Goal: Task Accomplishment & Management: Manage account settings

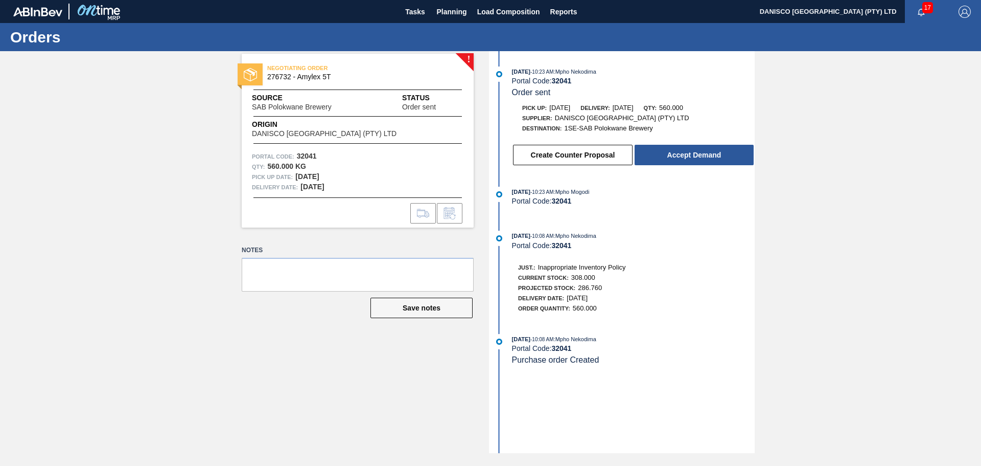
click at [76, 258] on div "! NEGOTIATING ORDER 276732 - Amylex 5T Source SAB Polokwane Brewery Status Orde…" at bounding box center [490, 252] width 981 height 402
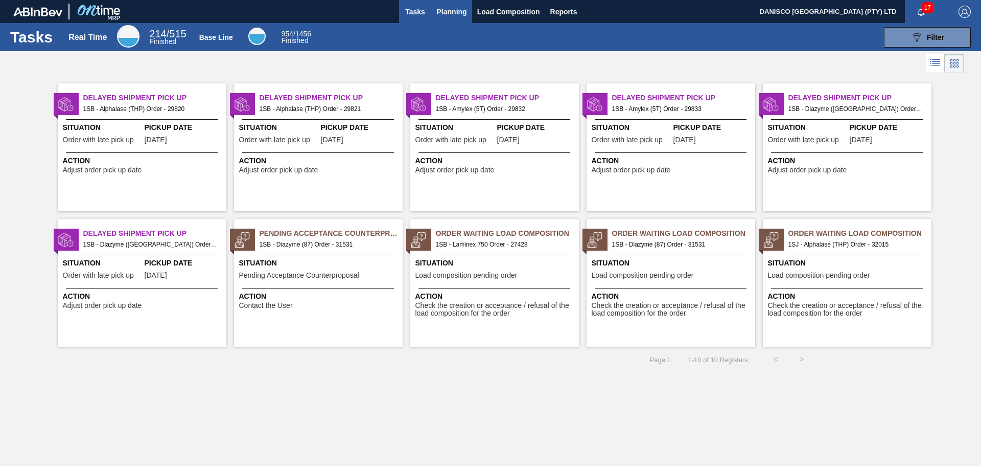
click at [456, 17] on span "Planning" at bounding box center [452, 12] width 30 height 12
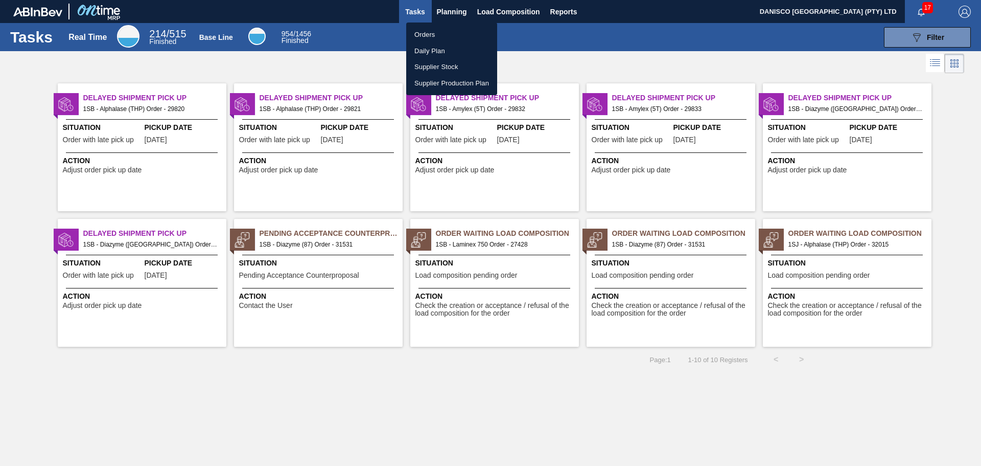
click at [434, 32] on li "Orders" at bounding box center [451, 35] width 91 height 16
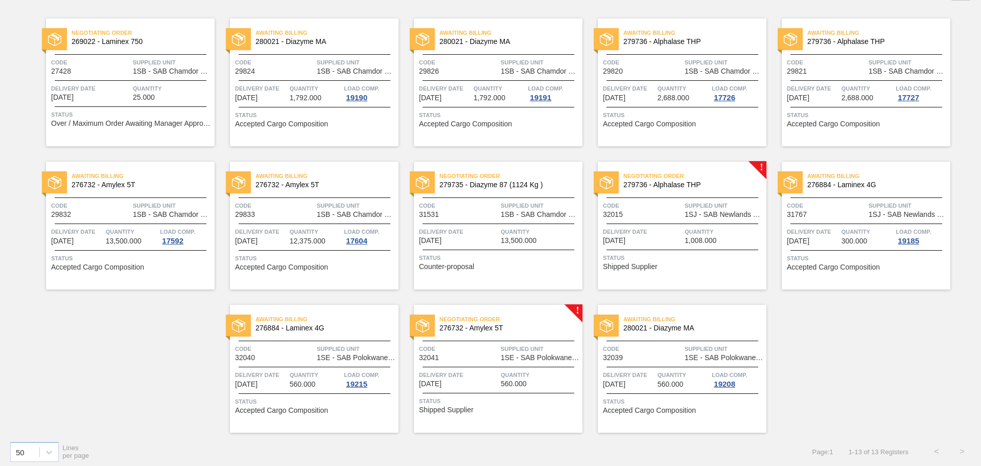
scroll to position [77, 0]
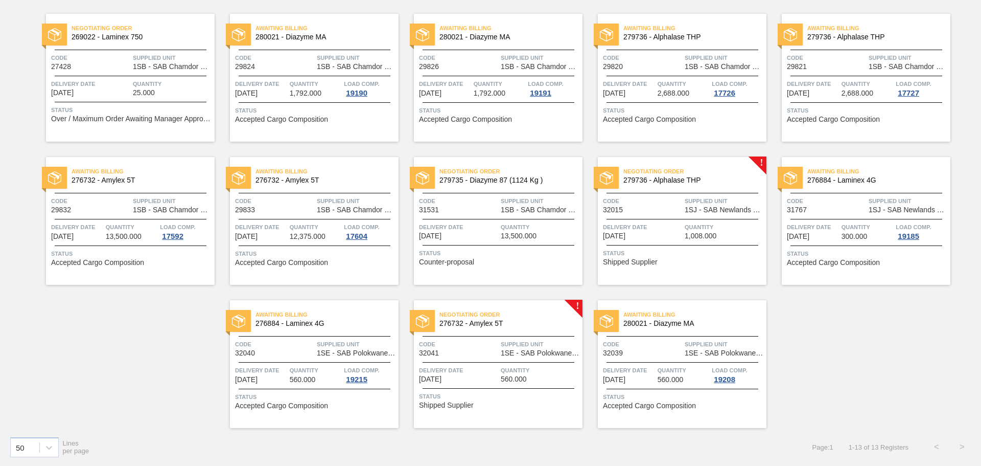
click at [501, 356] on span "1SE - SAB Polokwane Brewery" at bounding box center [540, 353] width 79 height 8
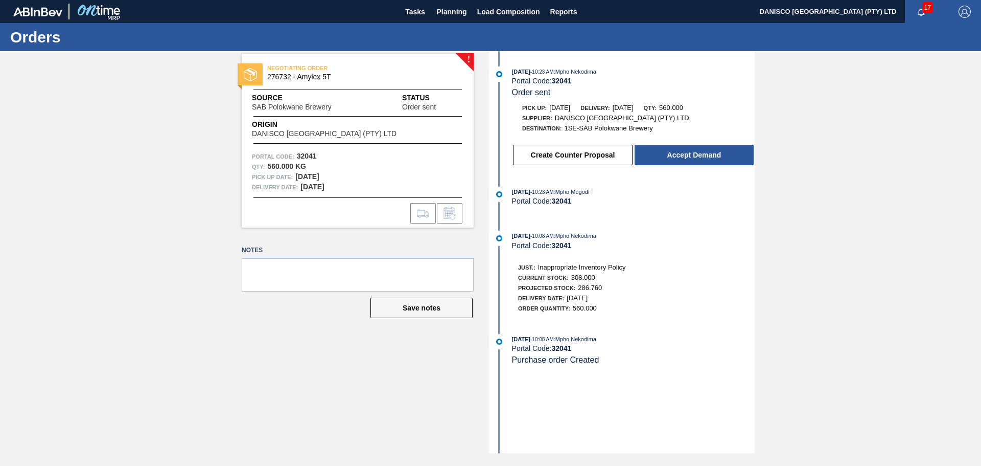
click at [891, 208] on div "! NEGOTIATING ORDER 276732 - Amylex 5T Source SAB Polokwane Brewery Status Orde…" at bounding box center [490, 252] width 981 height 402
click at [209, 380] on div "! NEGOTIATING ORDER 276732 - Amylex 5T Source SAB Polokwane Brewery Status Orde…" at bounding box center [490, 252] width 981 height 402
click at [900, 244] on div "! NEGOTIATING ORDER 276732 - Amylex 5T Source SAB Polokwane Brewery Status Orde…" at bounding box center [490, 252] width 981 height 402
click at [203, 237] on div "! NEGOTIATING ORDER 276732 - Amylex 5T Source SAB Polokwane Brewery Status Orde…" at bounding box center [490, 252] width 981 height 402
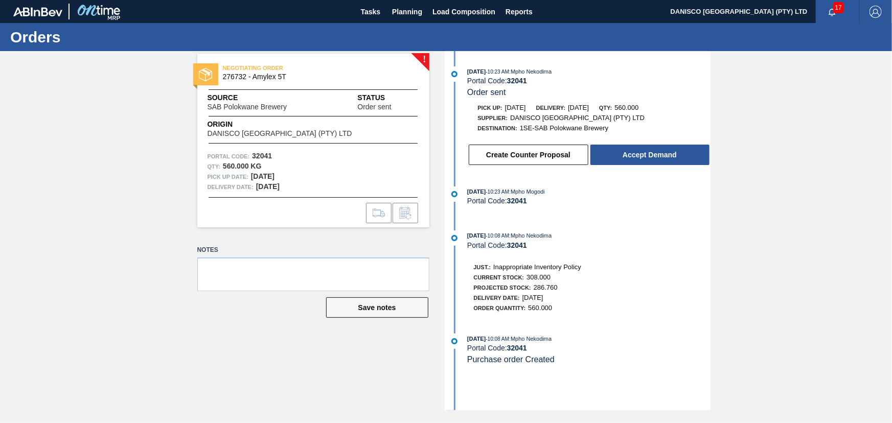
click at [806, 233] on div "! NEGOTIATING ORDER 276732 - Amylex 5T Source SAB Polokwane Brewery Status Orde…" at bounding box center [446, 230] width 892 height 359
click at [131, 189] on div "! NEGOTIATING ORDER 276732 - Amylex 5T Source SAB Polokwane Brewery Status Orde…" at bounding box center [446, 230] width 892 height 359
click at [132, 198] on div "! NEGOTIATING ORDER 276732 - Amylex 5T Source SAB Polokwane Brewery Status Orde…" at bounding box center [446, 230] width 892 height 359
click at [803, 223] on div "! NEGOTIATING ORDER 276732 - Amylex 5T Source SAB Polokwane Brewery Status Orde…" at bounding box center [446, 230] width 892 height 359
click at [806, 181] on div "! NEGOTIATING ORDER 276732 - Amylex 5T Source SAB Polokwane Brewery Status Orde…" at bounding box center [446, 230] width 892 height 359
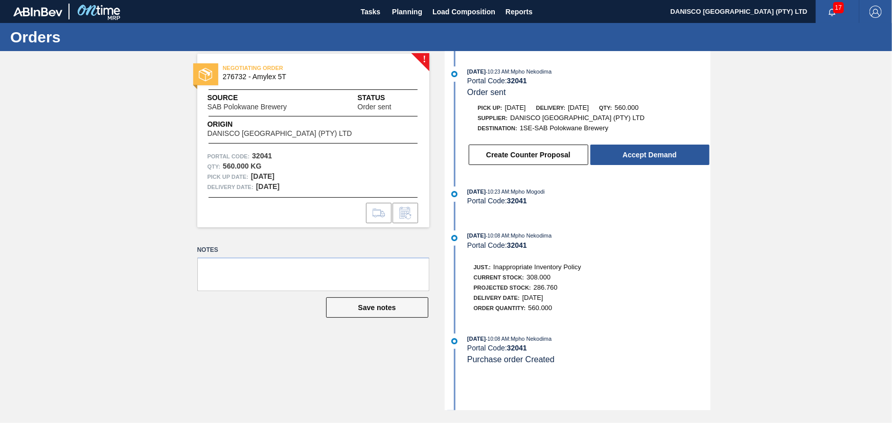
click at [816, 192] on div "! NEGOTIATING ORDER 276732 - Amylex 5T Source SAB Polokwane Brewery Status Orde…" at bounding box center [446, 230] width 892 height 359
click at [754, 203] on div "! NEGOTIATING ORDER 276732 - Amylex 5T Source SAB Polokwane Brewery Status Orde…" at bounding box center [446, 230] width 892 height 359
click at [77, 279] on div "! NEGOTIATING ORDER 276732 - Amylex 5T Source SAB Polokwane Brewery Status Orde…" at bounding box center [446, 230] width 892 height 359
click at [38, 168] on div "! NEGOTIATING ORDER 276732 - Amylex 5T Source SAB Polokwane Brewery Status Orde…" at bounding box center [446, 230] width 892 height 359
click at [51, 168] on div "! NEGOTIATING ORDER 276732 - Amylex 5T Source SAB Polokwane Brewery Status Orde…" at bounding box center [446, 230] width 892 height 359
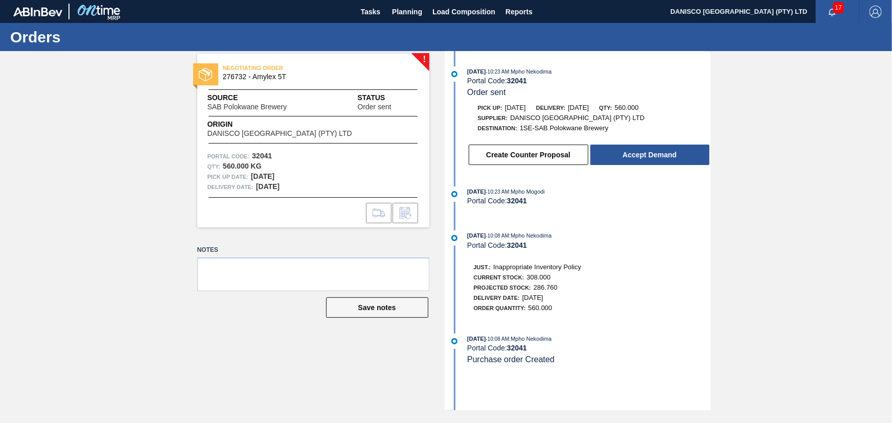
click at [87, 141] on div "! NEGOTIATING ORDER 276732 - Amylex 5T Source SAB Polokwane Brewery Status Orde…" at bounding box center [446, 230] width 892 height 359
click at [123, 196] on div "! NEGOTIATING ORDER 276732 - Amylex 5T Source SAB Polokwane Brewery Status Orde…" at bounding box center [446, 230] width 892 height 359
click at [80, 129] on div "! NEGOTIATING ORDER 276732 - Amylex 5T Source SAB Polokwane Brewery Status Orde…" at bounding box center [446, 230] width 892 height 359
click at [835, 139] on div "! NEGOTIATING ORDER 276732 - Amylex 5T Source SAB Polokwane Brewery Status Orde…" at bounding box center [446, 230] width 892 height 359
click at [737, 198] on div "! NEGOTIATING ORDER 276732 - Amylex 5T Source SAB Polokwane Brewery Status Orde…" at bounding box center [446, 230] width 892 height 359
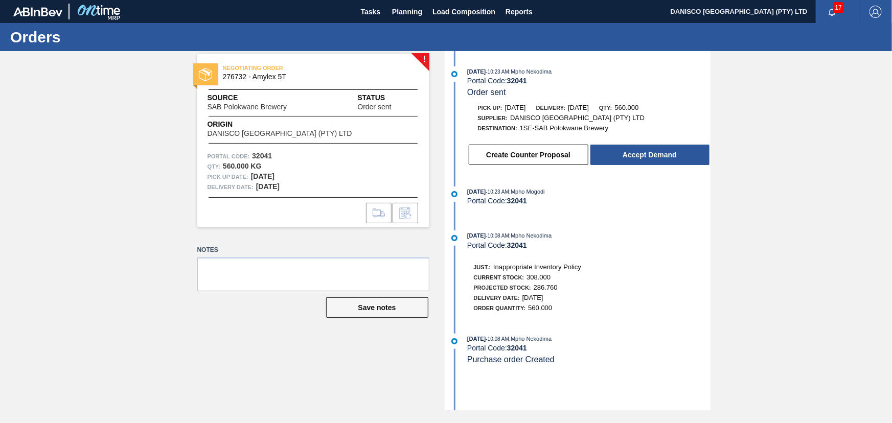
click at [119, 211] on div "! NEGOTIATING ORDER 276732 - Amylex 5T Source SAB Polokwane Brewery Status Orde…" at bounding box center [446, 230] width 892 height 359
click at [755, 217] on div "! NEGOTIATING ORDER 276732 - Amylex 5T Source SAB Polokwane Brewery Status Orde…" at bounding box center [446, 230] width 892 height 359
click at [676, 158] on button "Accept Demand" at bounding box center [649, 155] width 119 height 20
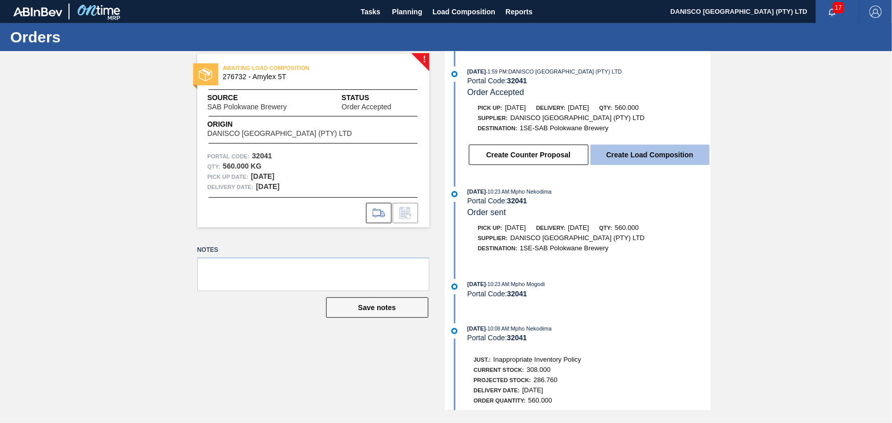
click at [668, 152] on button "Create Load Composition" at bounding box center [649, 155] width 119 height 20
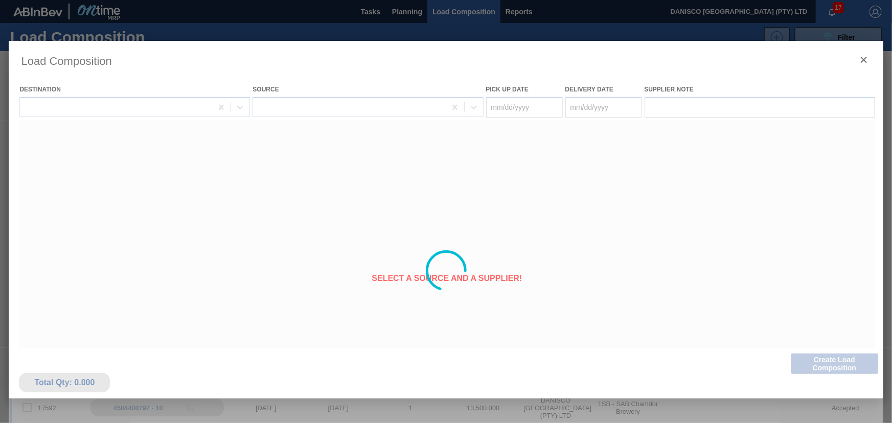
type Date "[DATE]"
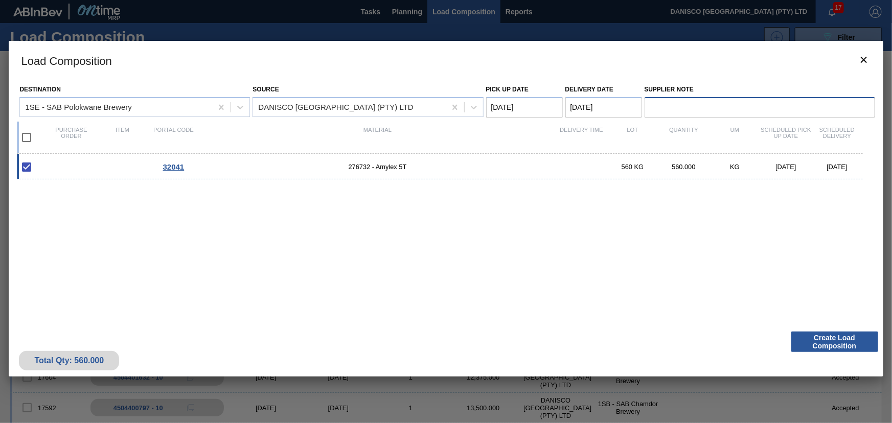
click at [666, 105] on input "Supplier Note" at bounding box center [760, 107] width 231 height 20
type input "based on stock availability, we can deliver as requested"
click at [674, 217] on div "32041 276732 - Amylex 5T 560 KG 560.000 KG [DATE] [DATE]" at bounding box center [444, 234] width 854 height 161
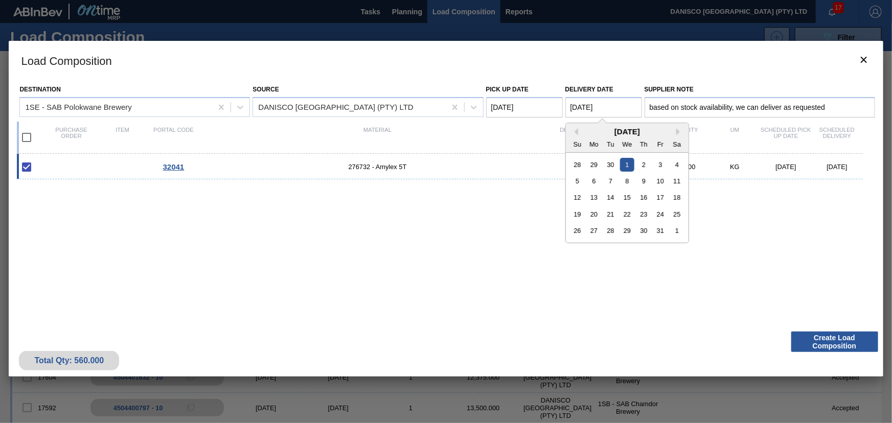
click at [619, 103] on Date "[DATE]" at bounding box center [603, 107] width 77 height 20
click at [657, 163] on div "3" at bounding box center [660, 164] width 14 height 14
type Date "[DATE]"
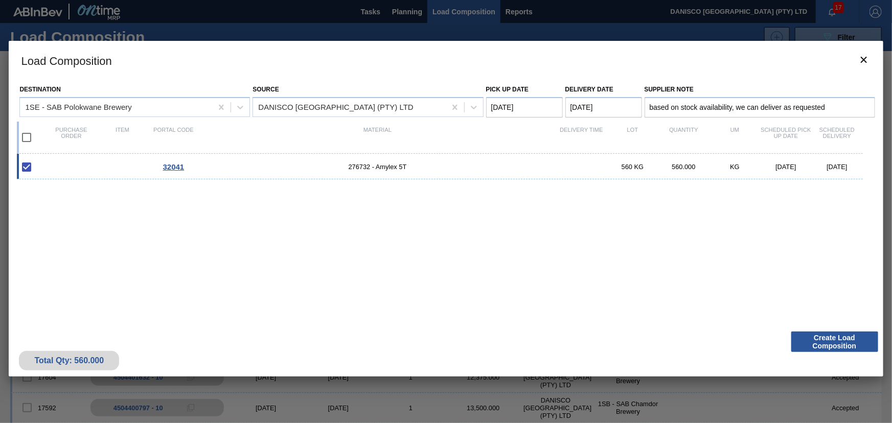
click at [539, 112] on Date "[DATE]" at bounding box center [524, 107] width 77 height 20
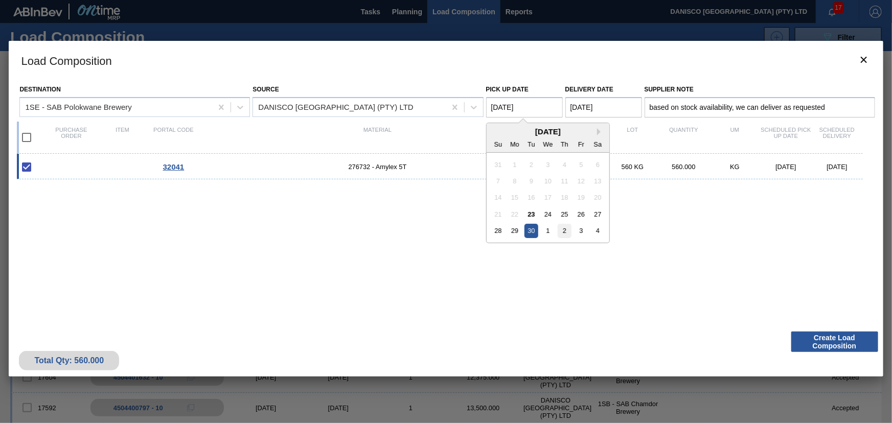
click at [566, 232] on div "2" at bounding box center [564, 231] width 14 height 14
type Date "[DATE]"
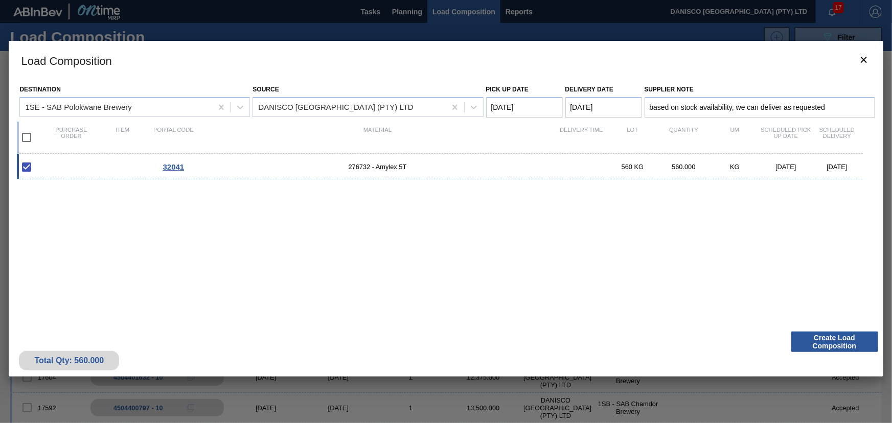
click at [572, 266] on div "32041 276732 - Amylex 5T 560 KG 560.000 KG [DATE] [DATE]" at bounding box center [444, 234] width 854 height 161
click at [837, 338] on button "Create Load Composition" at bounding box center [834, 342] width 87 height 20
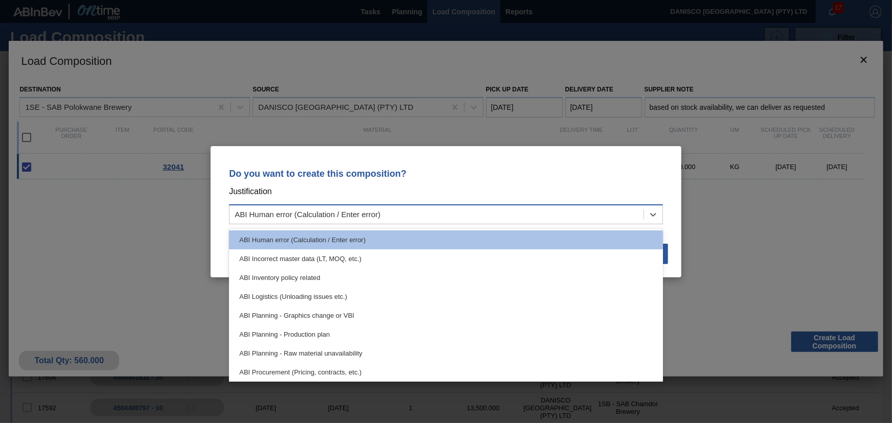
click at [358, 215] on div "ABI Human error (Calculation / Enter error)" at bounding box center [308, 214] width 146 height 9
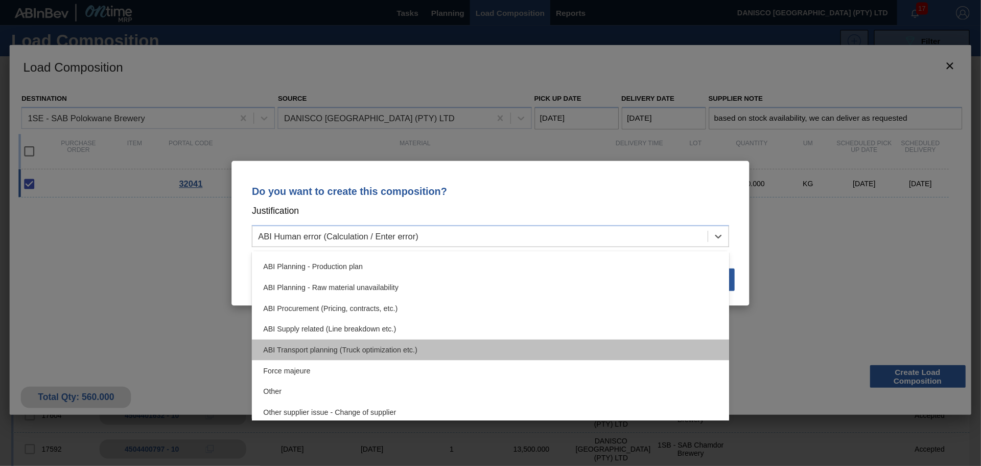
scroll to position [139, 0]
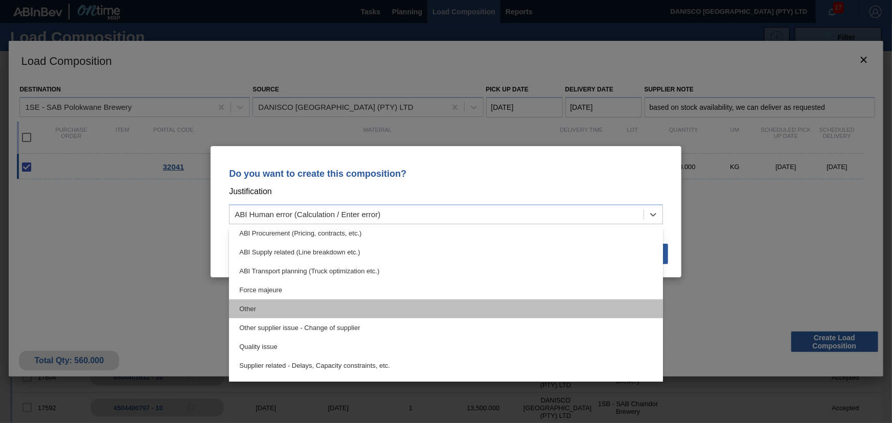
click at [286, 309] on div "Other" at bounding box center [446, 309] width 434 height 19
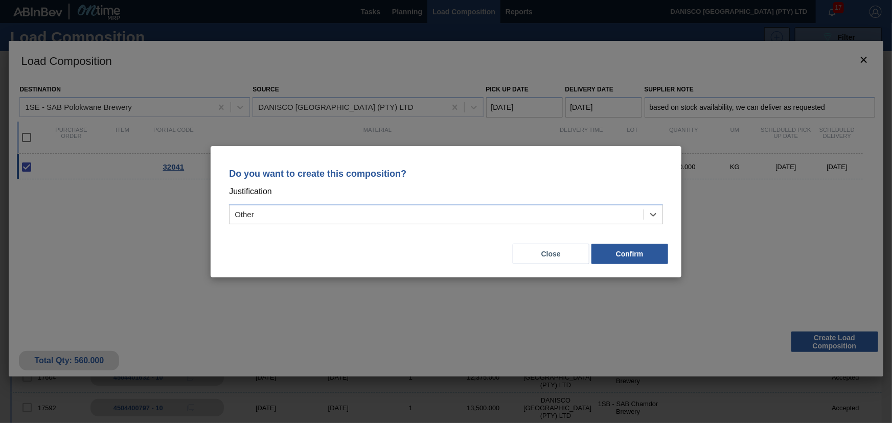
click at [352, 245] on div "Close Confirm" at bounding box center [446, 248] width 446 height 35
click at [632, 252] on button "Confirm" at bounding box center [629, 254] width 77 height 20
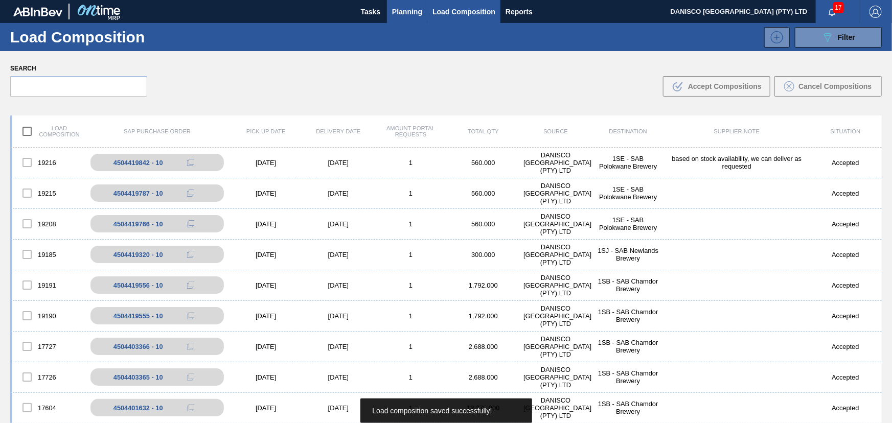
click at [405, 13] on span "Planning" at bounding box center [407, 12] width 30 height 12
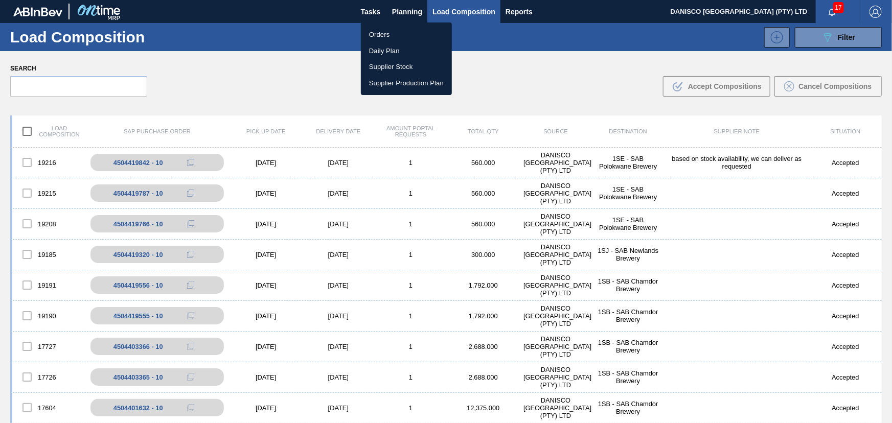
click at [382, 32] on li "Orders" at bounding box center [406, 35] width 91 height 16
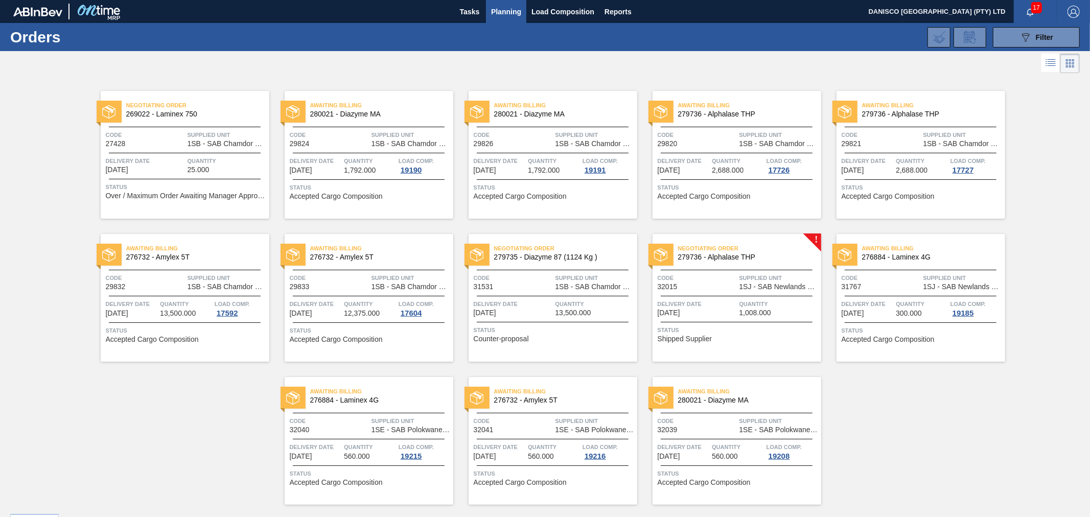
click at [550, 442] on span "Quantity" at bounding box center [554, 447] width 52 height 10
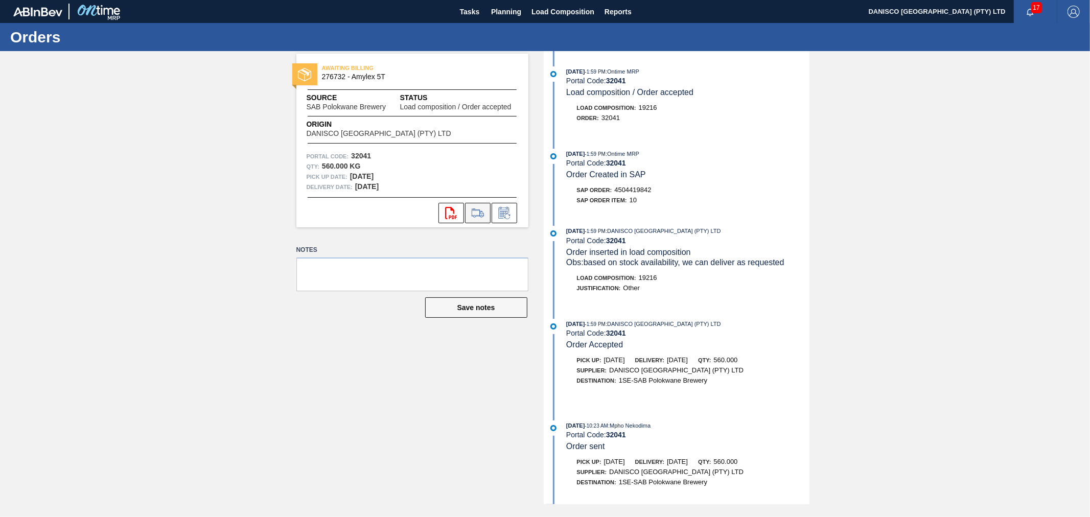
click at [477, 213] on icon at bounding box center [478, 213] width 16 height 12
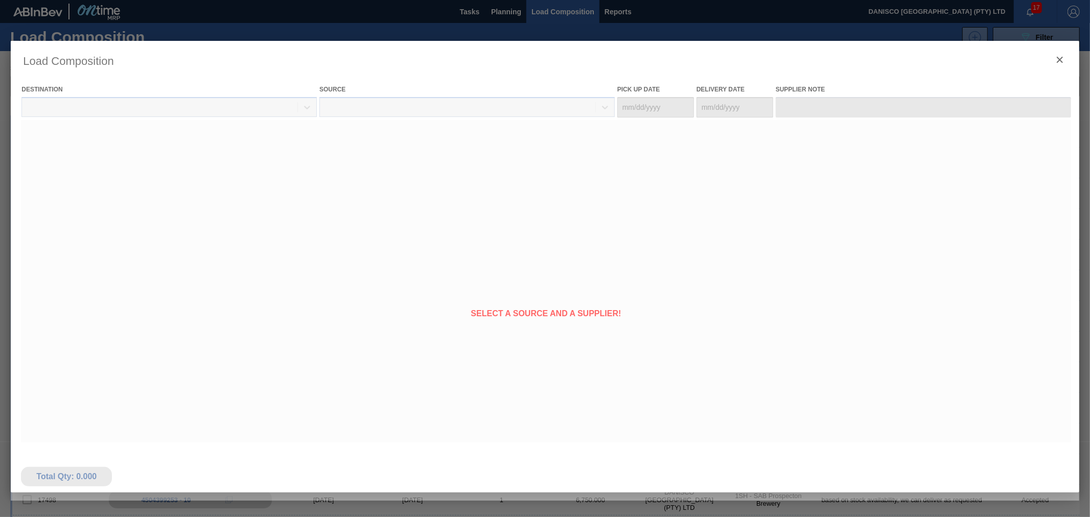
type Date "[DATE]"
type input "based on stock availability, we can deliver as requested"
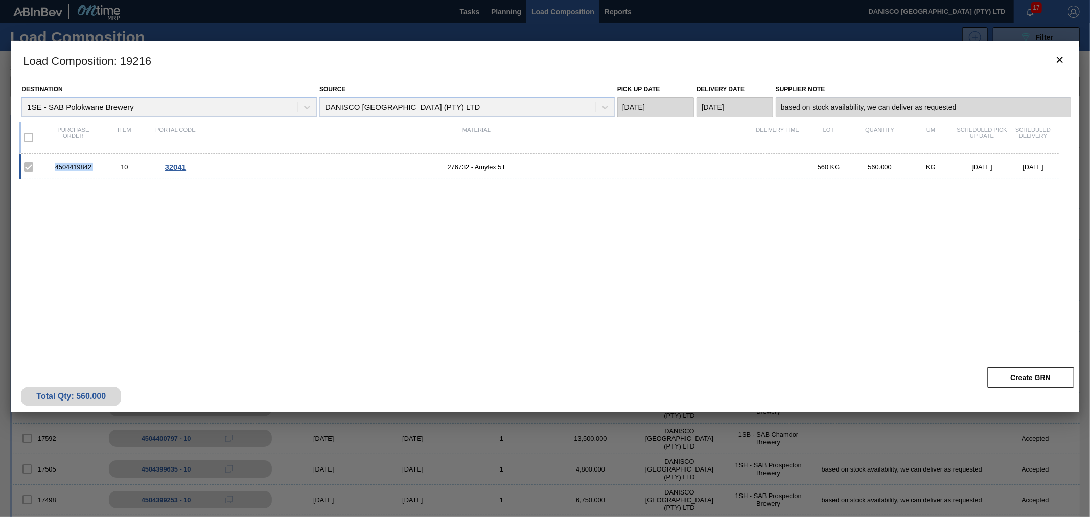
drag, startPoint x: 100, startPoint y: 167, endPoint x: 50, endPoint y: 166, distance: 50.1
click at [50, 166] on div "4504419842 10 32041 276732 - Amylex 5T 560 KG 560.000 KG [DATE] [DATE]" at bounding box center [539, 167] width 1040 height 26
copy div "4504419842"
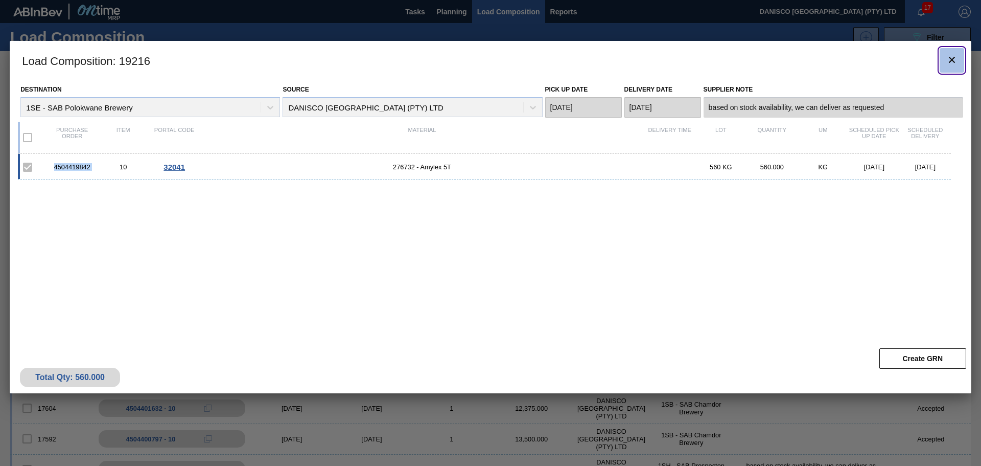
click at [953, 51] on button "botão de ícone" at bounding box center [952, 60] width 25 height 25
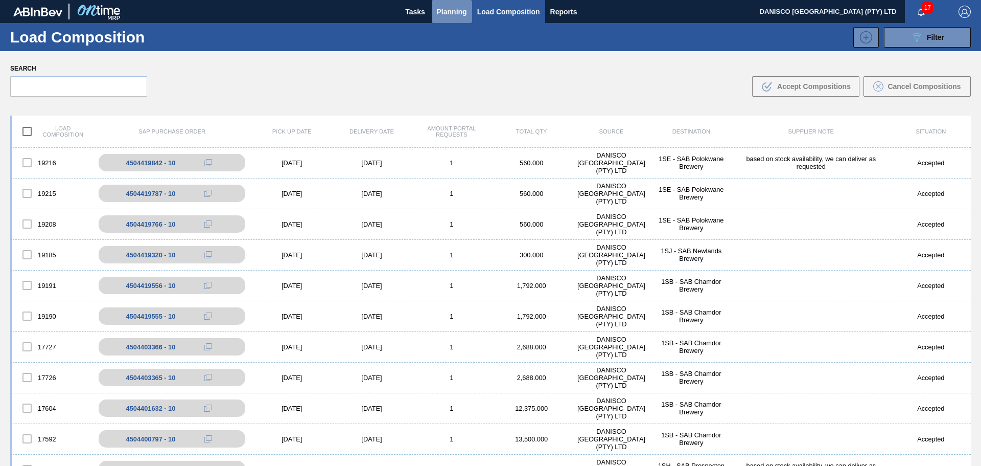
click at [451, 9] on span "Planning" at bounding box center [452, 12] width 30 height 12
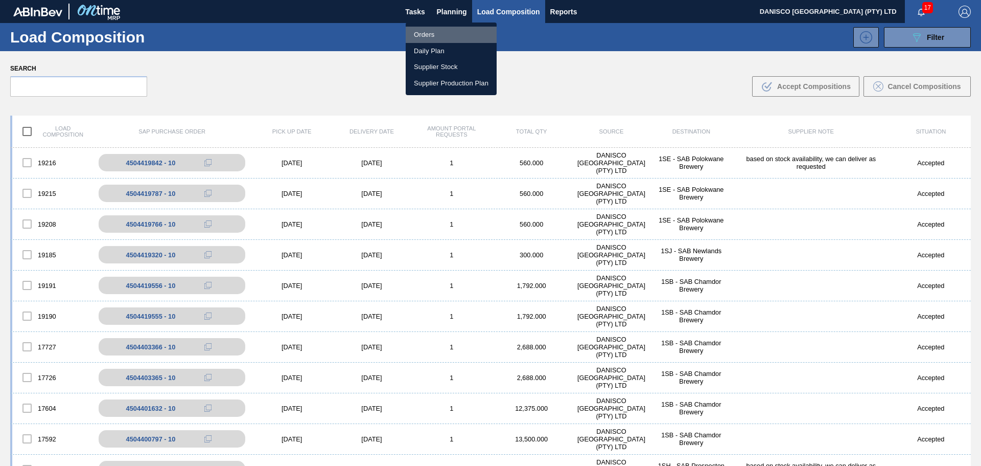
click at [435, 35] on li "Orders" at bounding box center [451, 35] width 91 height 16
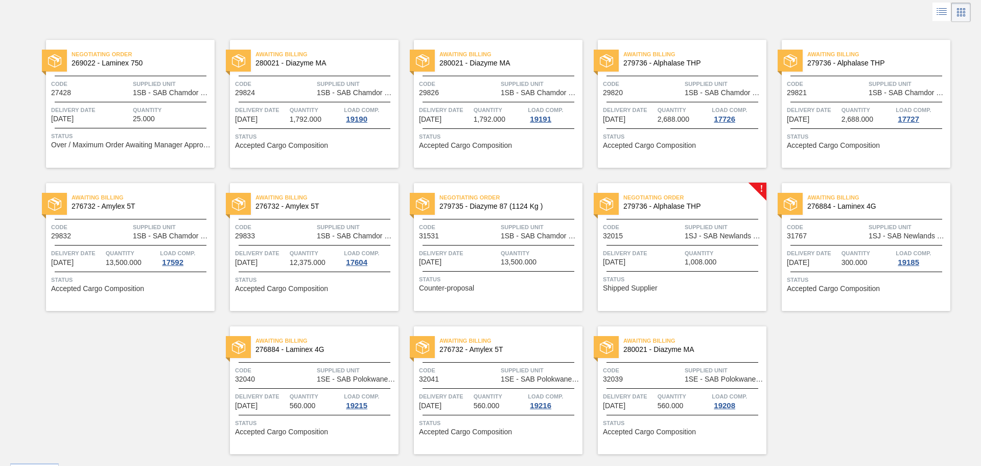
scroll to position [77, 0]
